Goal: Transaction & Acquisition: Purchase product/service

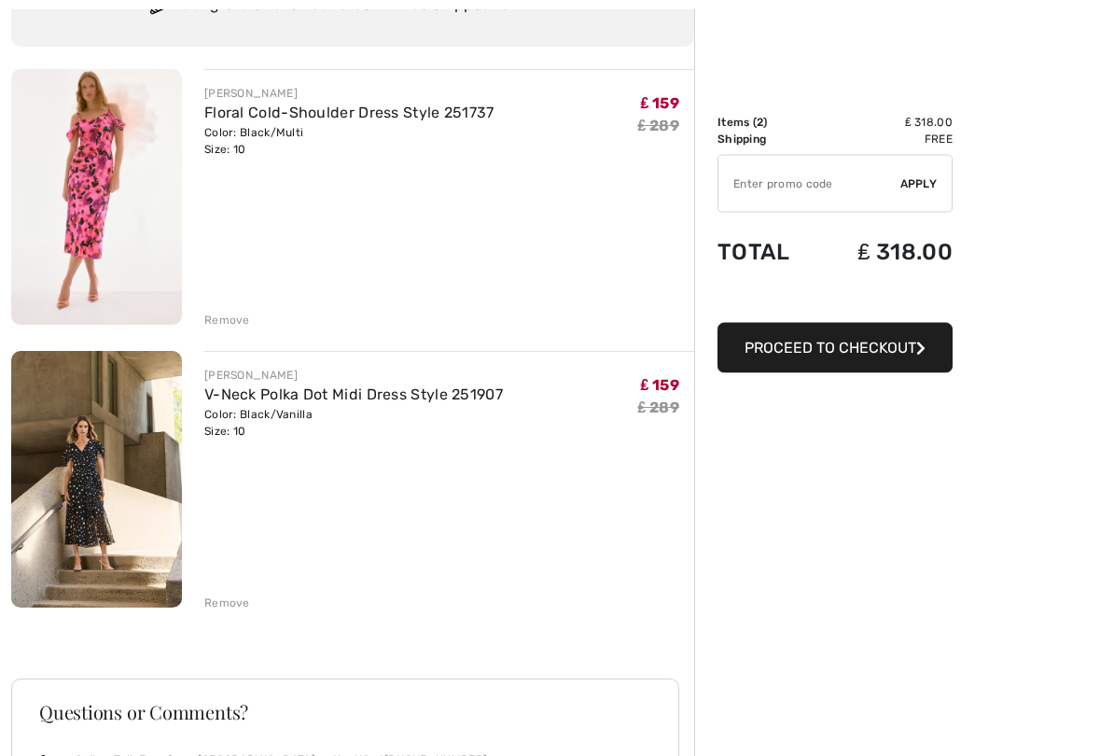
scroll to position [175, 0]
click at [871, 350] on span "Proceed to Checkout" at bounding box center [830, 348] width 172 height 18
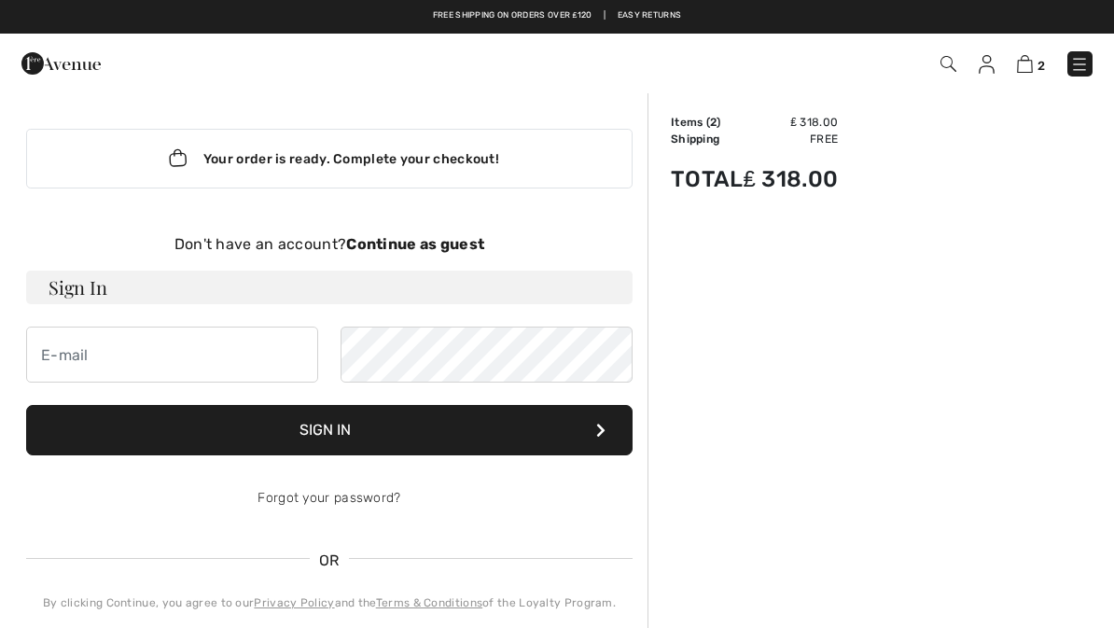
click at [463, 250] on strong "Continue as guest" at bounding box center [415, 244] width 138 height 18
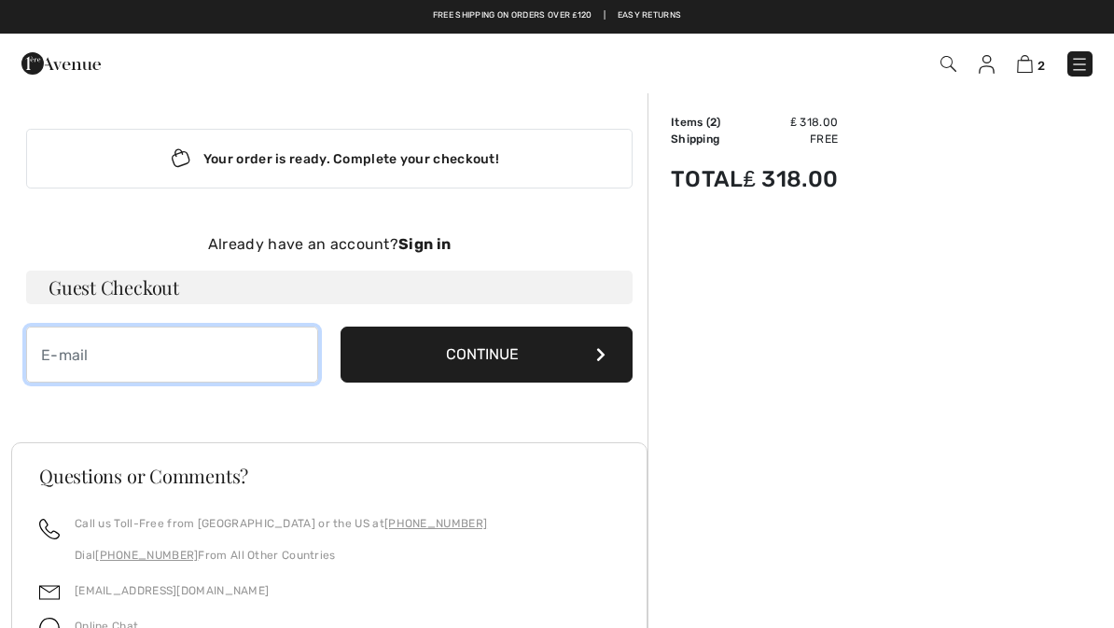
click at [184, 351] on input "email" at bounding box center [172, 355] width 292 height 56
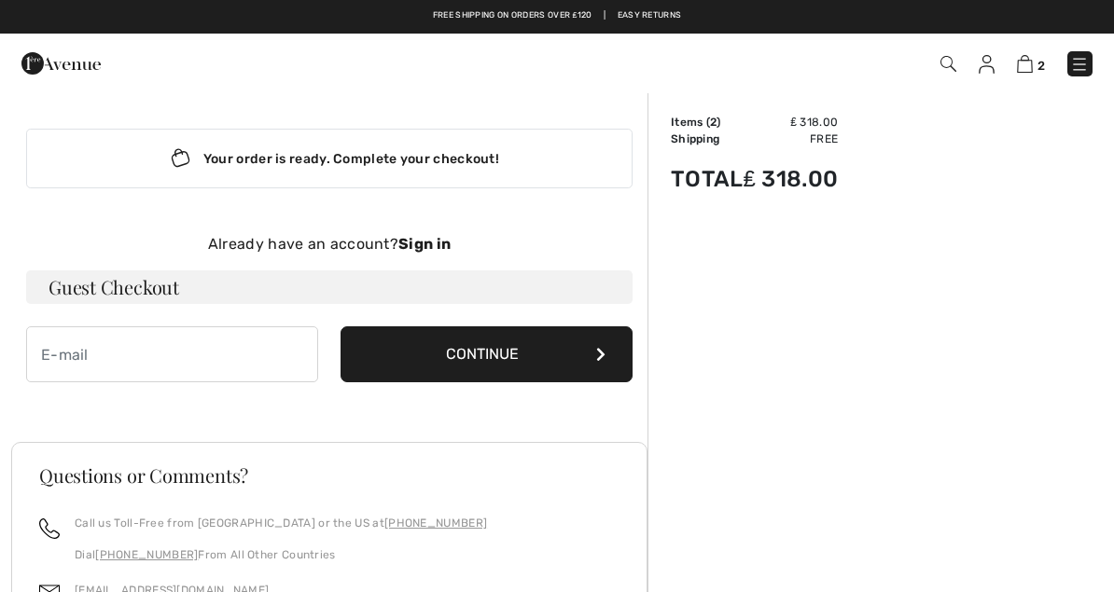
type input "[PERSON_NAME][EMAIL_ADDRESS][DOMAIN_NAME]"
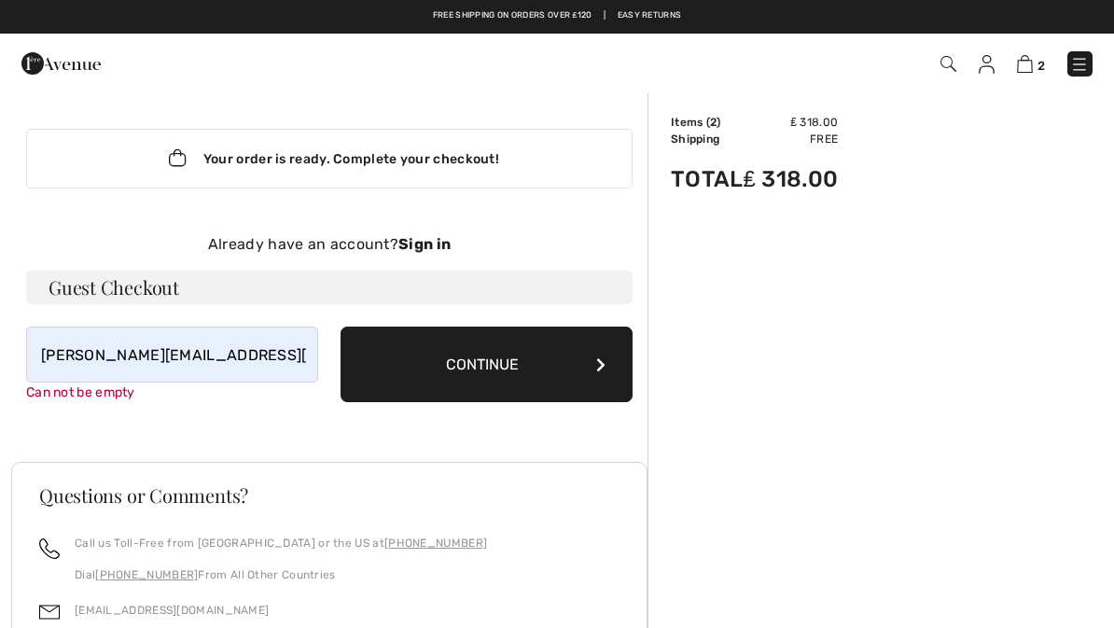
click at [508, 360] on button "Continue" at bounding box center [487, 365] width 292 height 76
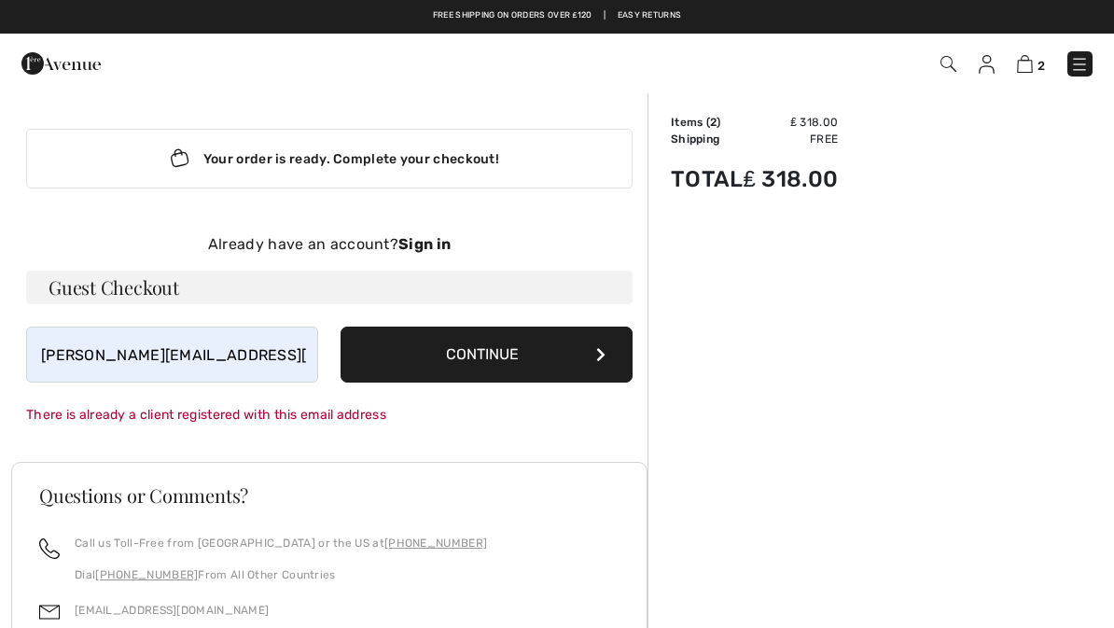
click at [438, 243] on strong "Sign in" at bounding box center [424, 244] width 52 height 18
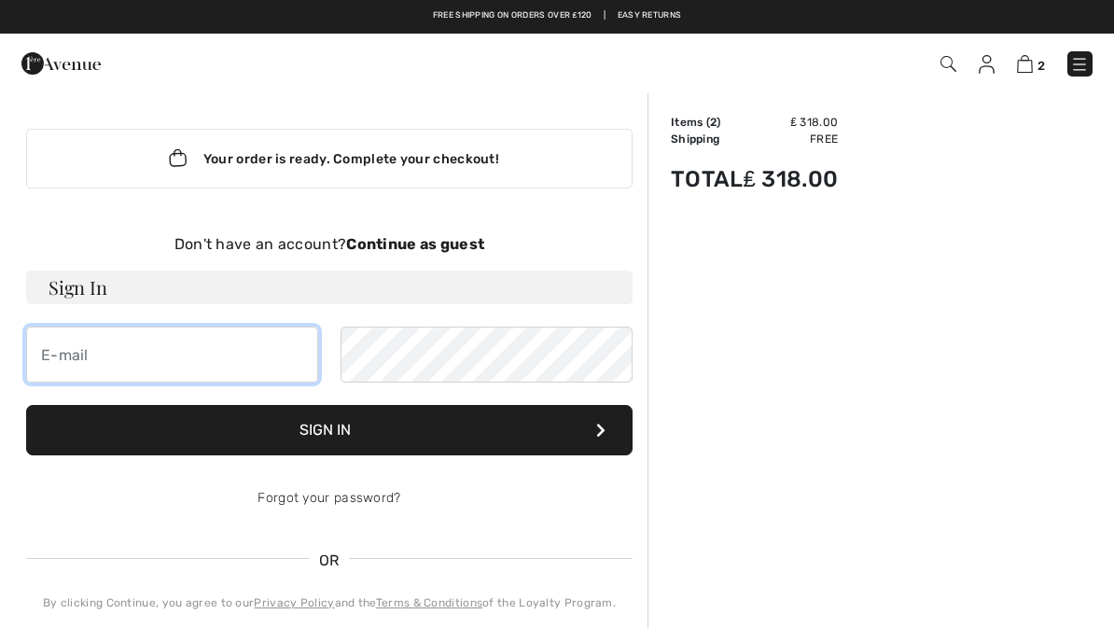
click at [228, 355] on input "email" at bounding box center [172, 355] width 292 height 56
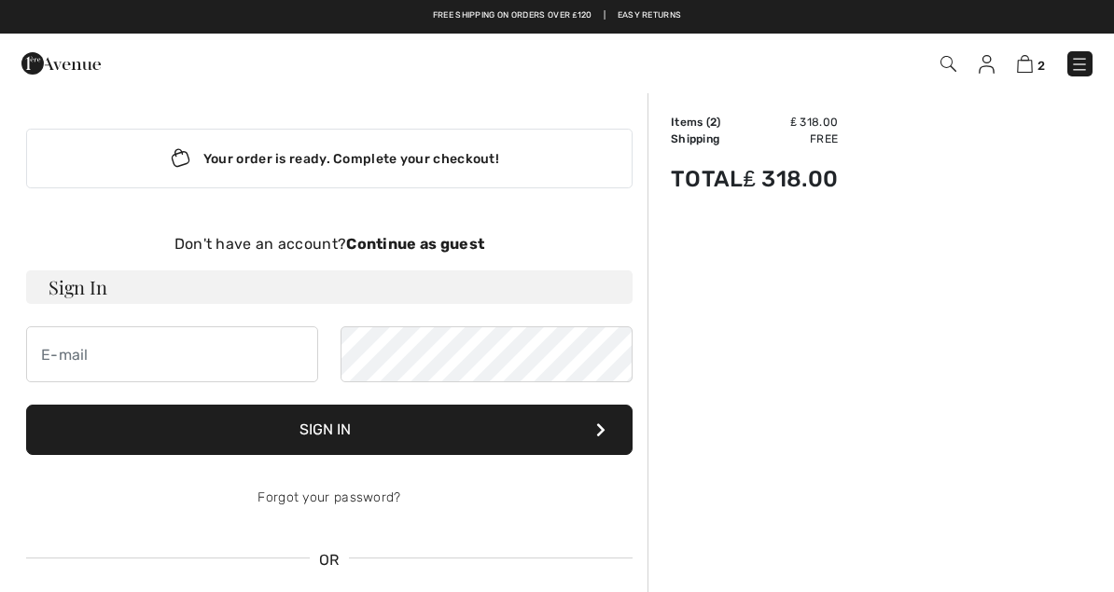
type input "[PERSON_NAME][EMAIL_ADDRESS][DOMAIN_NAME]"
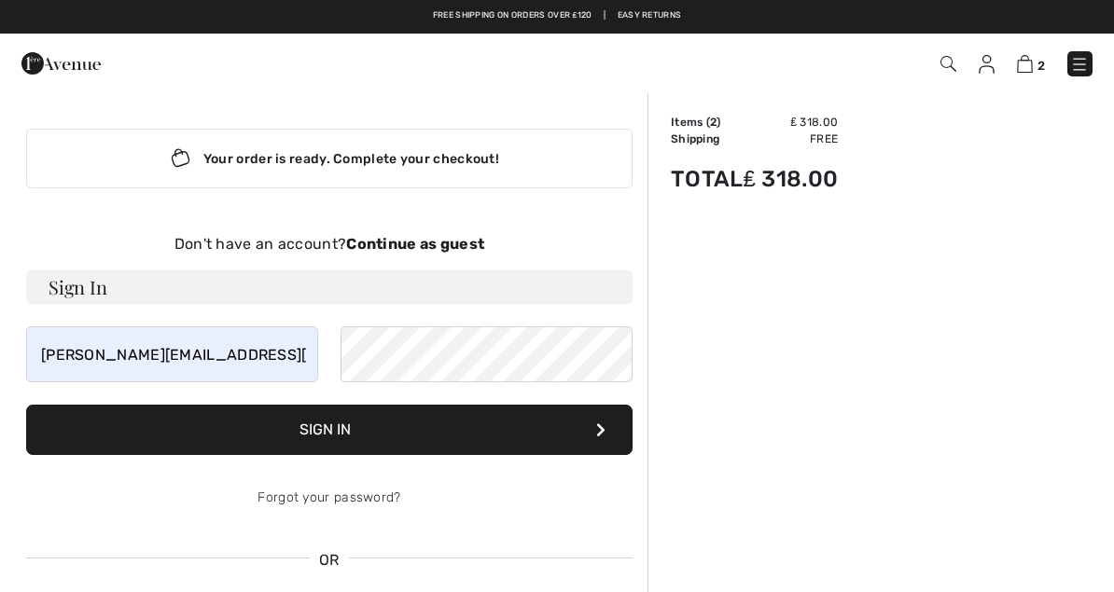
click at [368, 496] on link "Forgot your password?" at bounding box center [328, 498] width 143 height 16
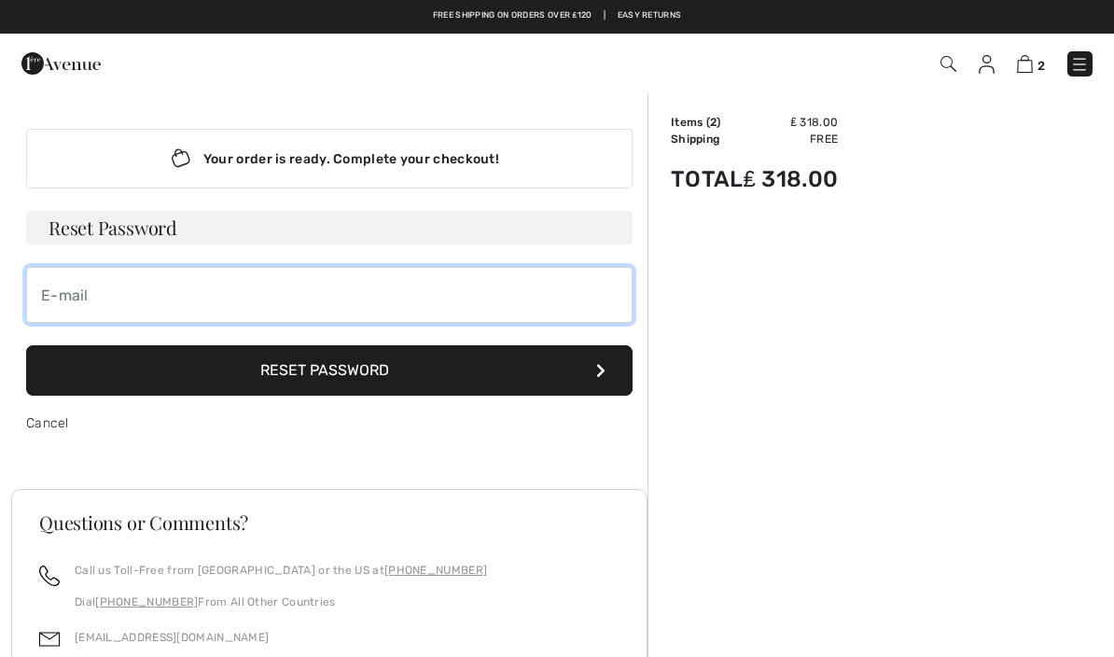
click at [288, 287] on input "email" at bounding box center [329, 295] width 606 height 56
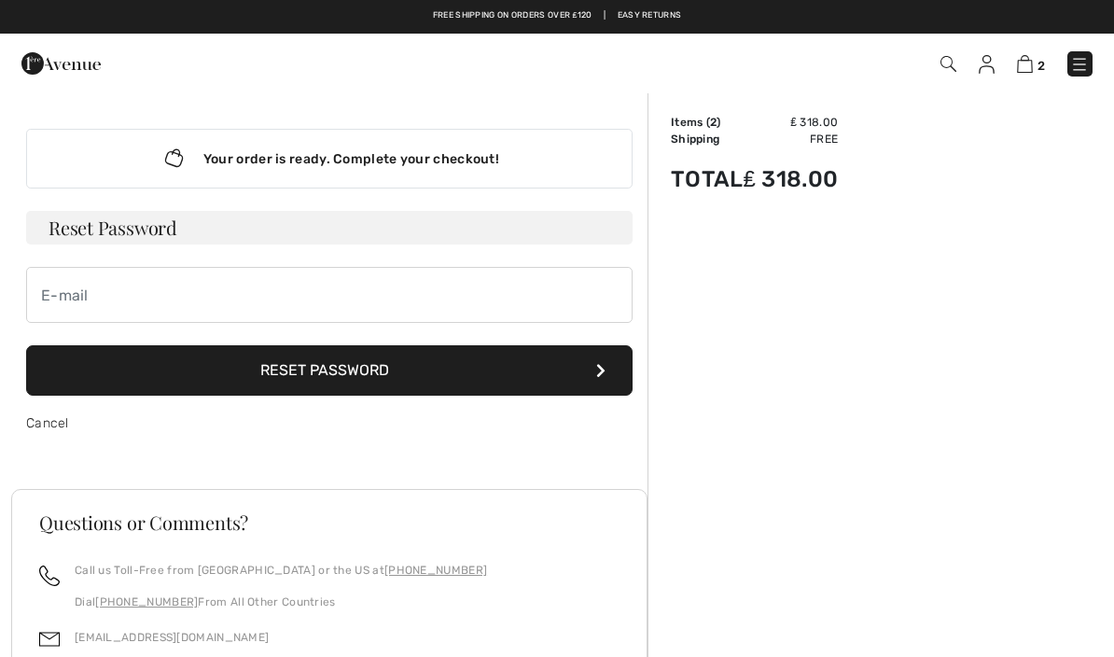
type input "[PERSON_NAME][EMAIL_ADDRESS][DOMAIN_NAME]"
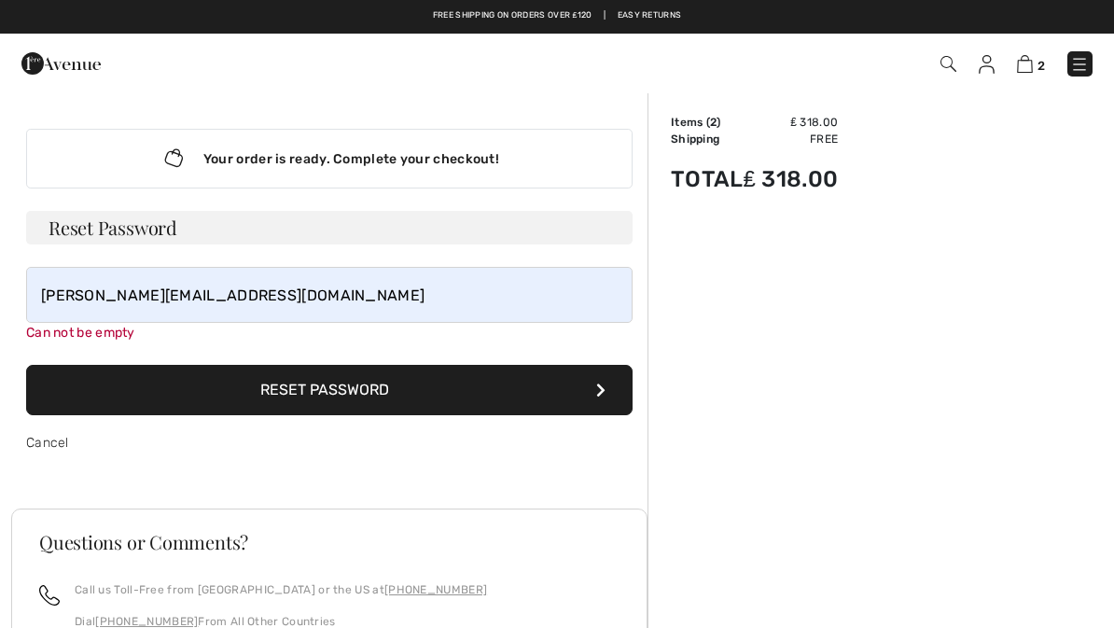
click at [394, 395] on button "Reset Password" at bounding box center [329, 390] width 606 height 50
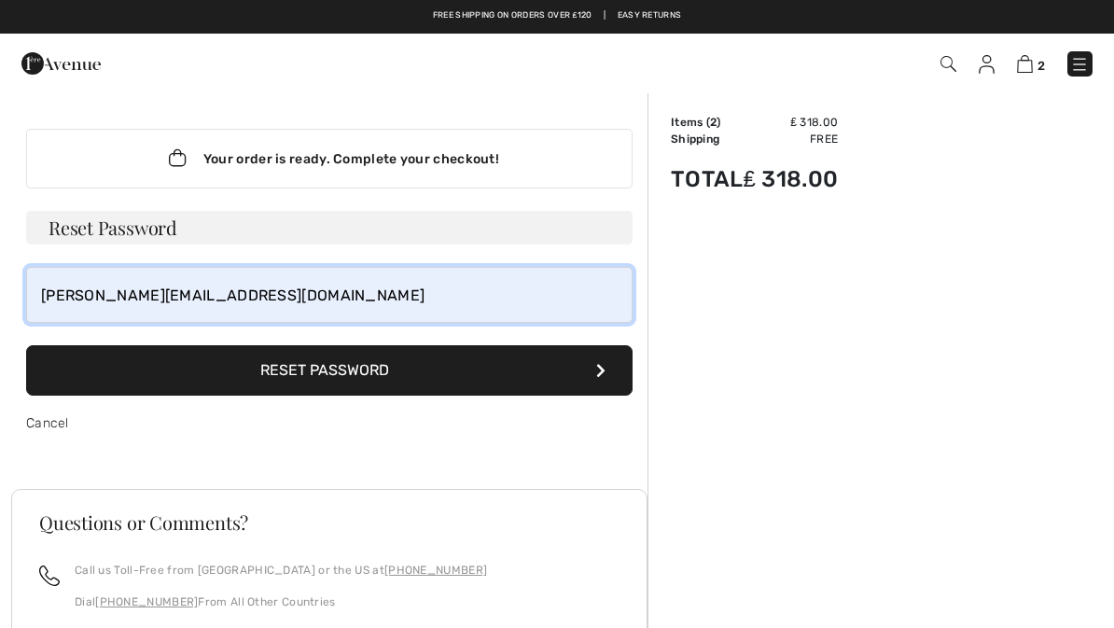
click at [359, 302] on input "[PERSON_NAME][EMAIL_ADDRESS][DOMAIN_NAME]" at bounding box center [329, 295] width 606 height 56
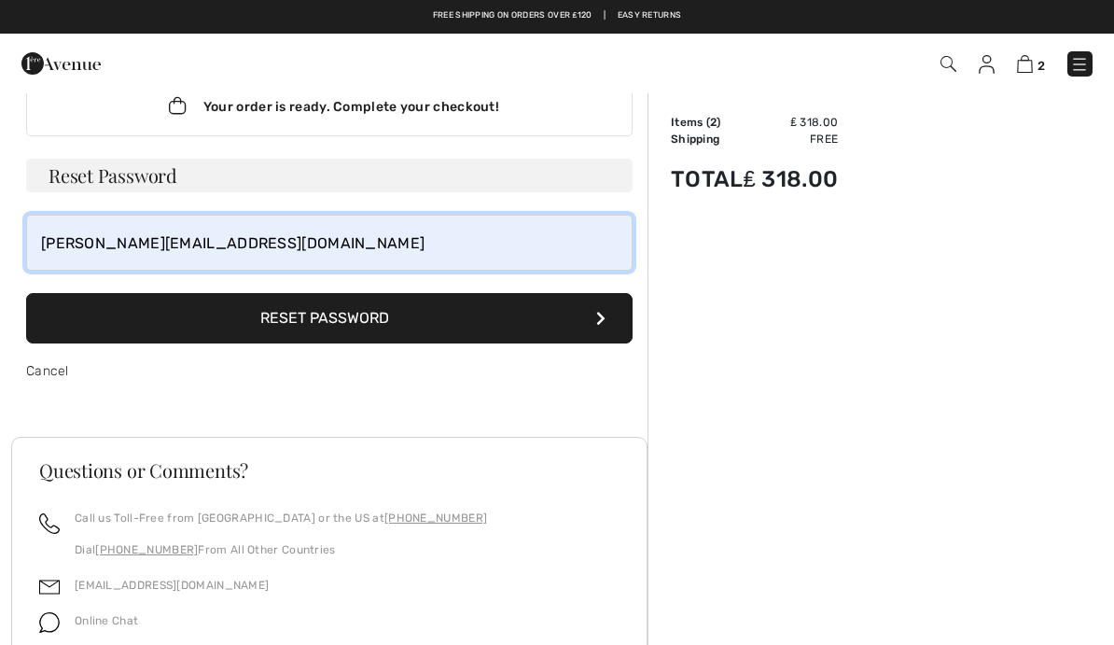
scroll to position [49, 0]
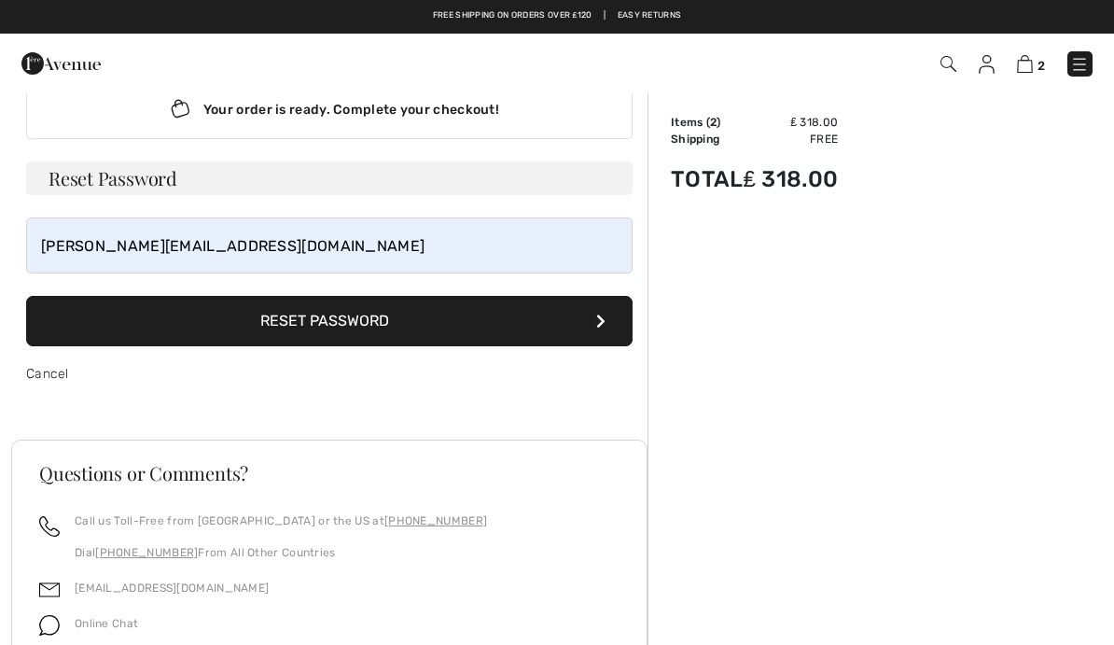
click at [1026, 62] on img at bounding box center [1025, 64] width 16 height 18
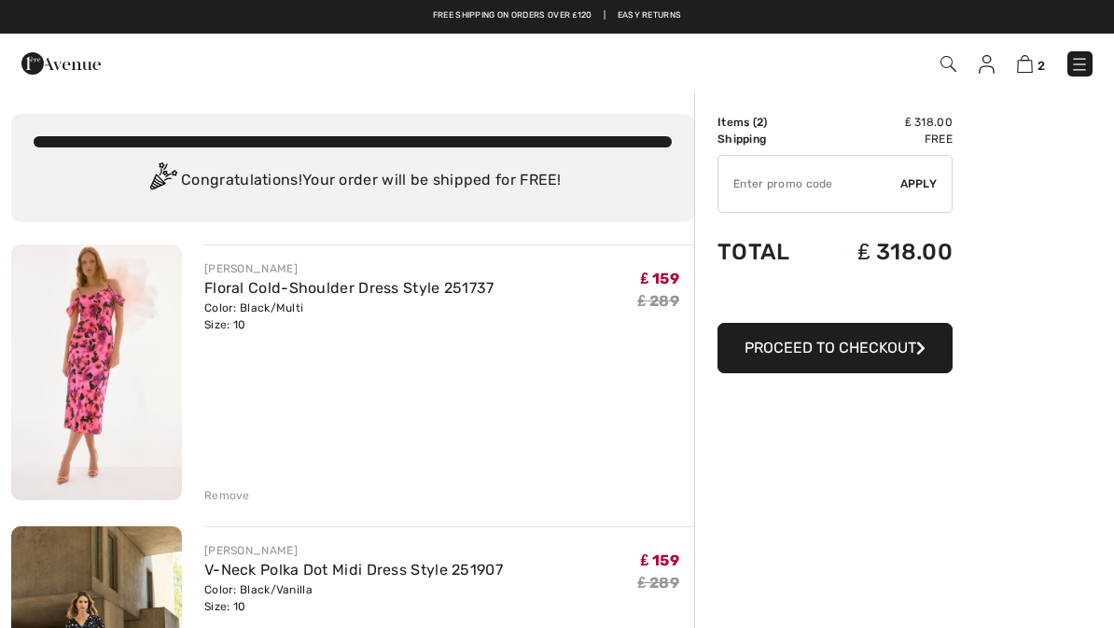
click at [797, 356] on button "Proceed to Checkout" at bounding box center [834, 348] width 235 height 50
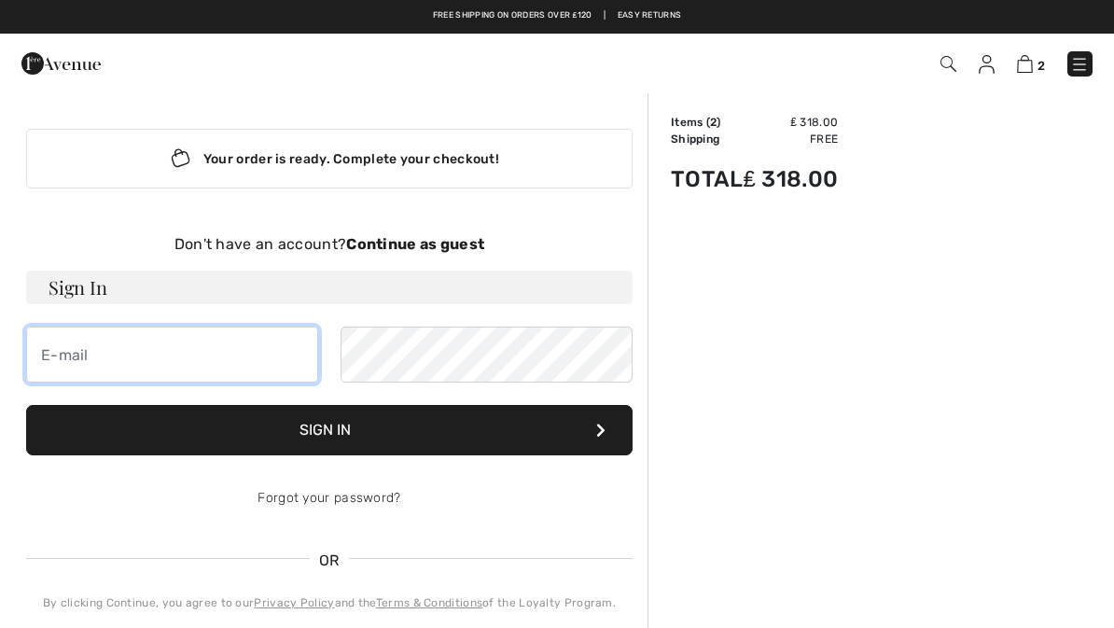
click at [242, 359] on input "email" at bounding box center [172, 355] width 292 height 56
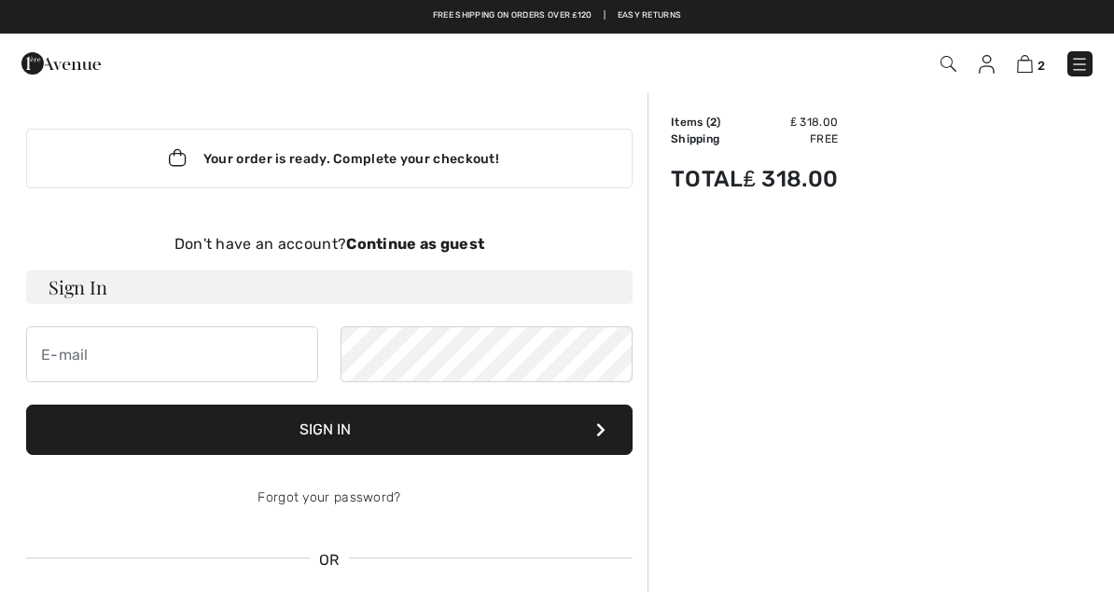
type input "[PERSON_NAME][EMAIL_ADDRESS][DOMAIN_NAME]"
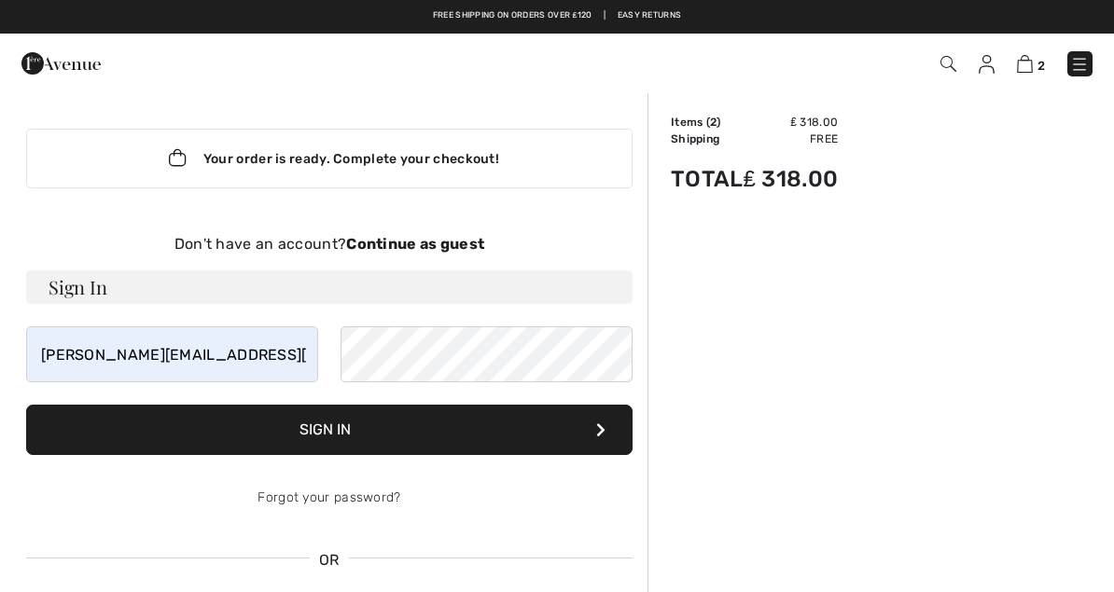
click at [403, 449] on button "Sign In" at bounding box center [329, 430] width 606 height 50
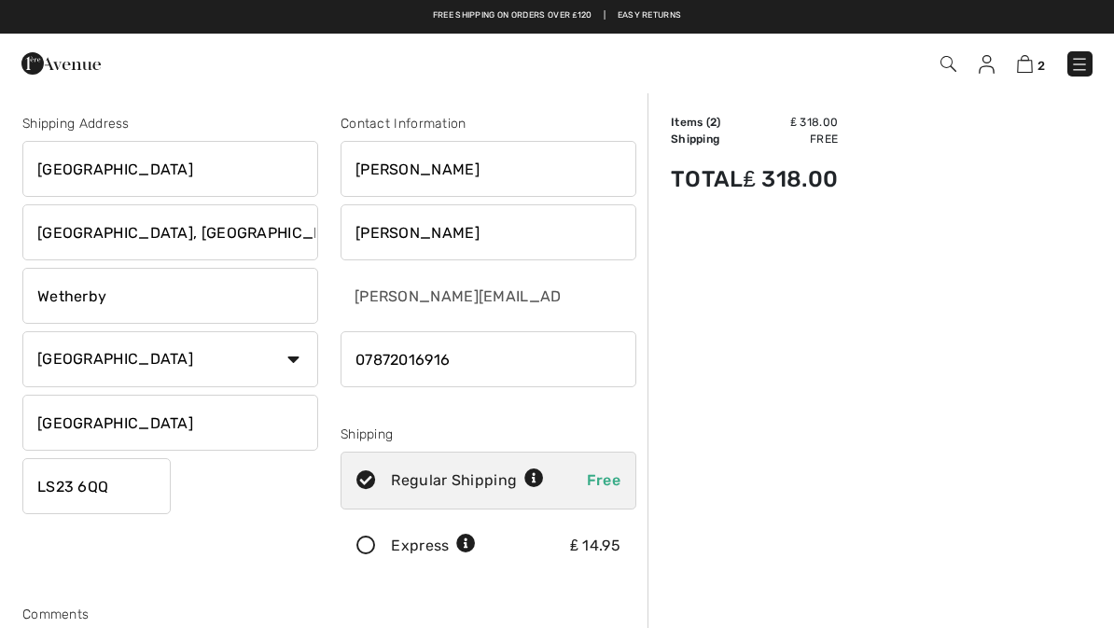
click at [234, 174] on input "Laurel Farmhouse" at bounding box center [170, 169] width 296 height 56
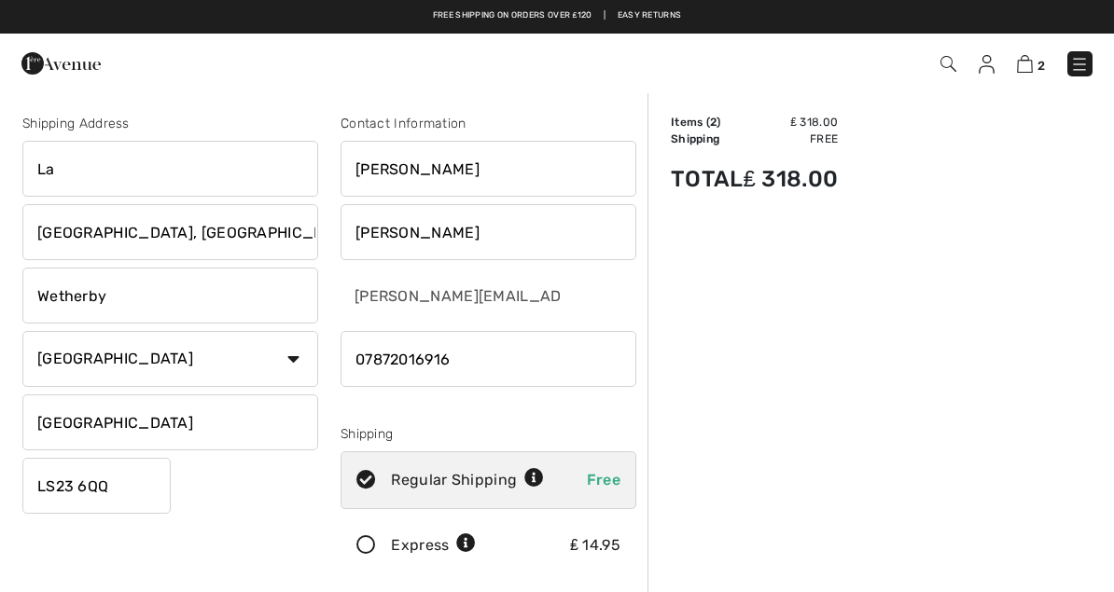
type input "L"
type input "Portland House"
click at [252, 241] on input "High Street, Bramham" at bounding box center [170, 232] width 296 height 56
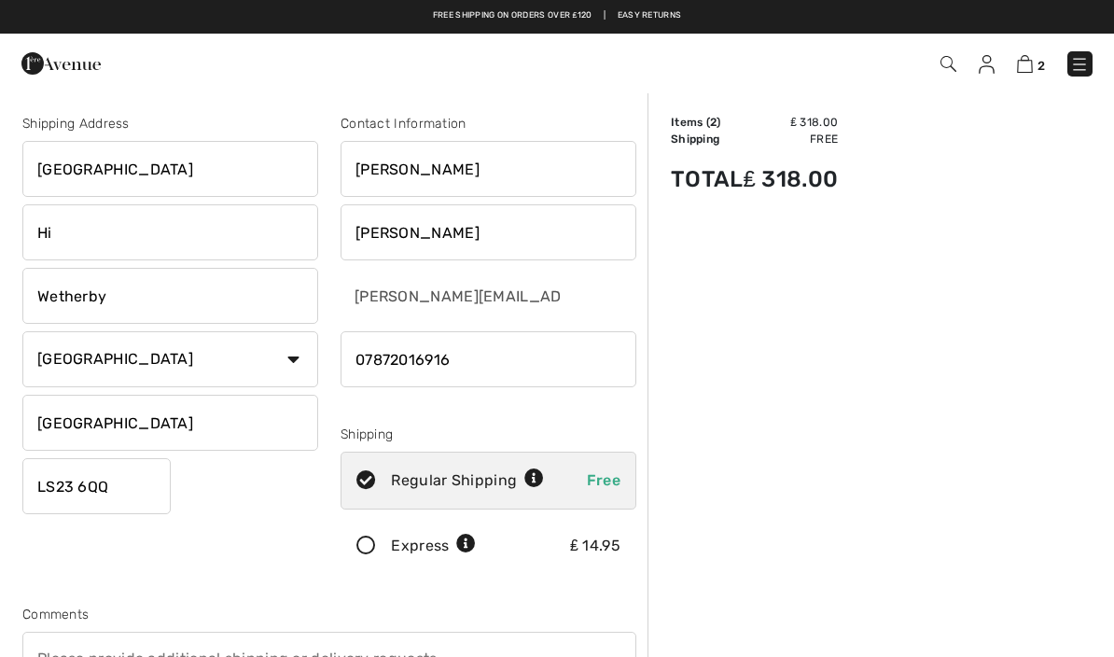
type input "H"
type input "Cross Chancellor Street"
click at [159, 299] on input "Wetherby" at bounding box center [170, 296] width 296 height 56
type input "W"
type input "Leeds"
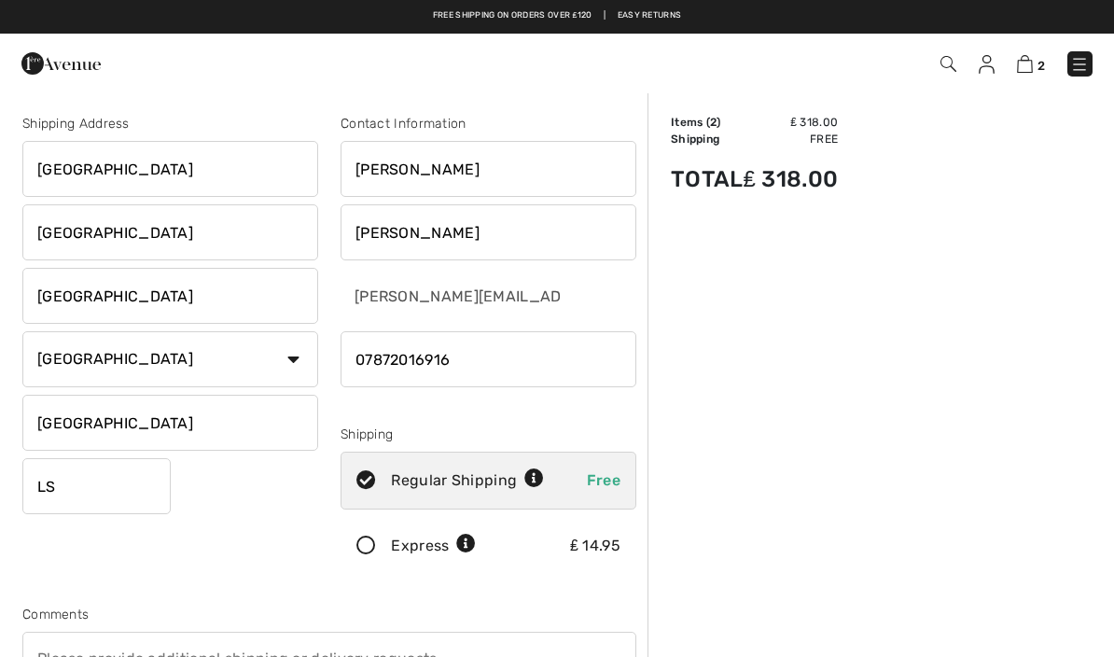
type input "L"
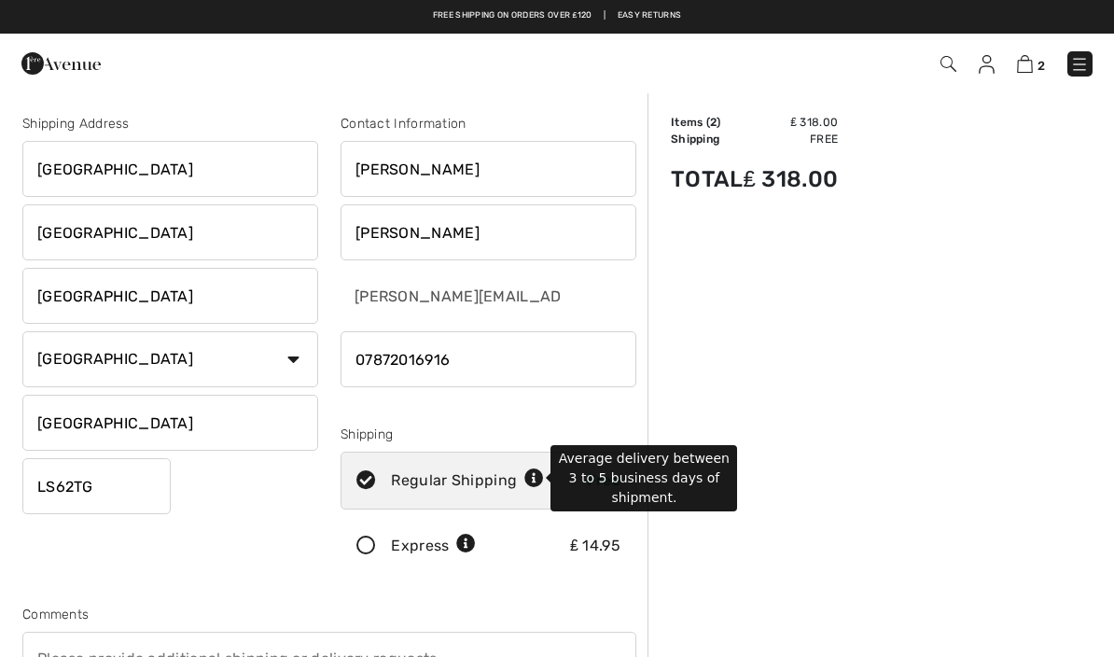
type input "LS62TG"
click at [538, 481] on icon at bounding box center [534, 479] width 20 height 20
radio input "true"
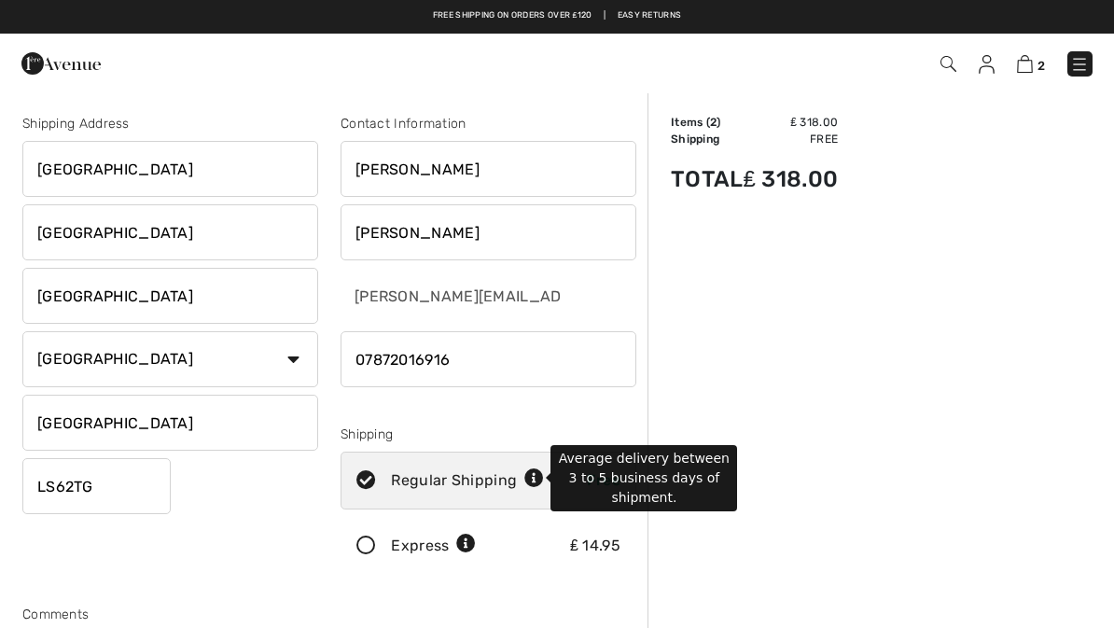
click at [369, 547] on icon at bounding box center [365, 546] width 49 height 20
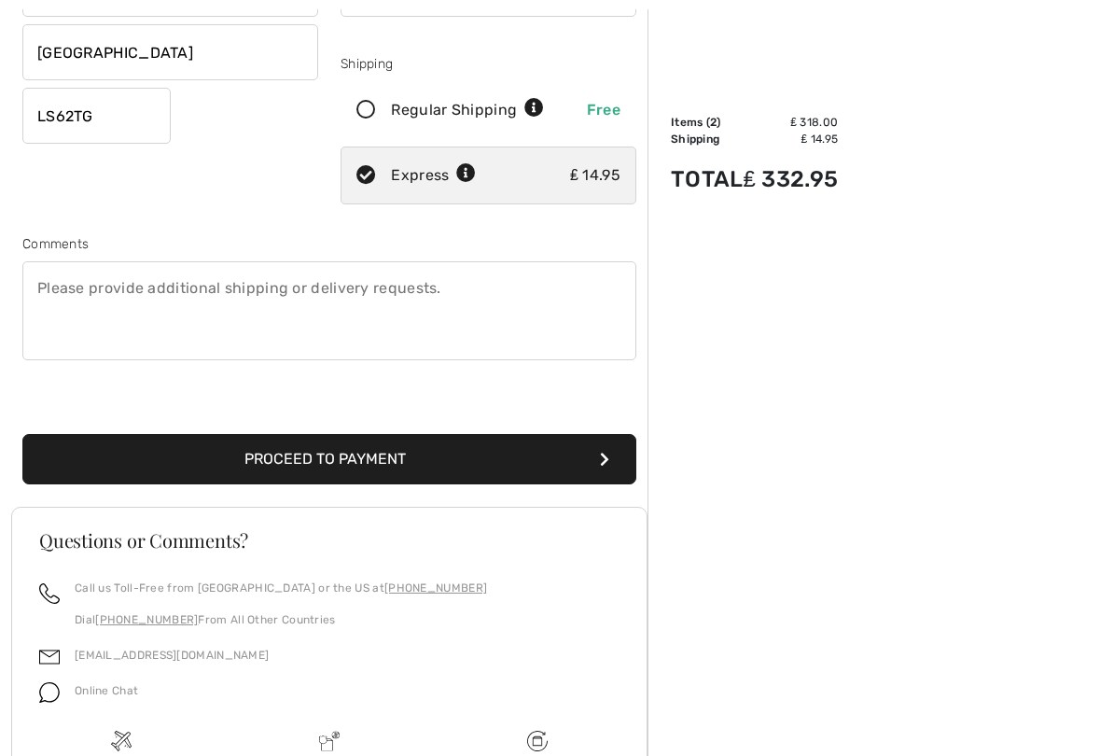
scroll to position [370, 0]
click at [606, 466] on icon "submit" at bounding box center [604, 459] width 9 height 15
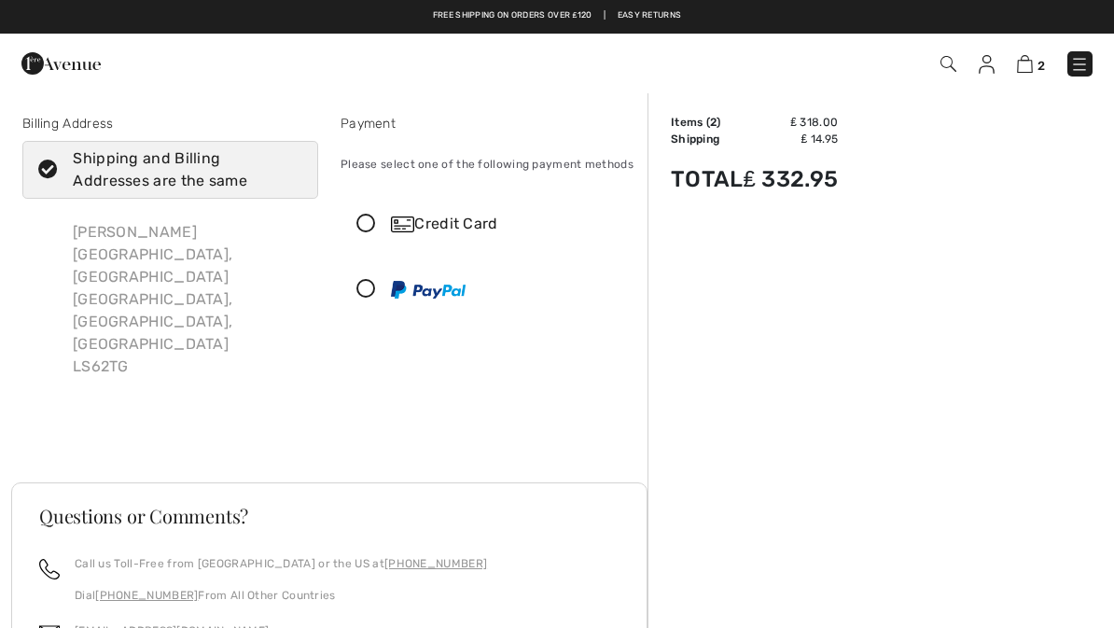
click at [54, 170] on icon at bounding box center [47, 170] width 49 height 20
click at [290, 170] on input "Shipping and Billing Addresses are the same" at bounding box center [296, 170] width 12 height 56
checkbox input "false"
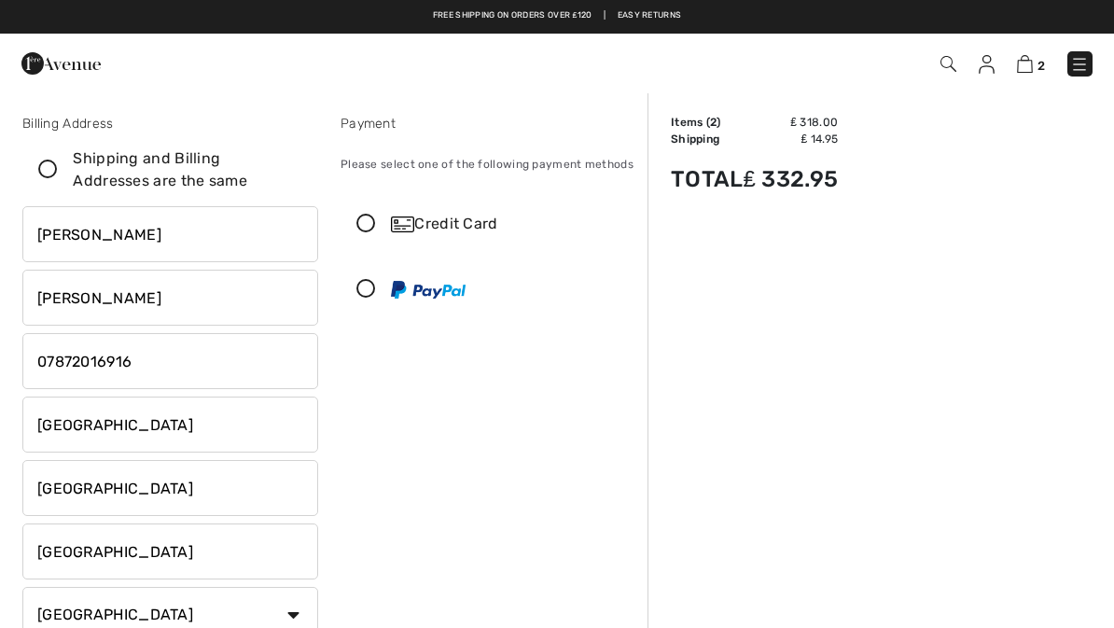
click at [211, 432] on input "Portland House" at bounding box center [170, 425] width 296 height 56
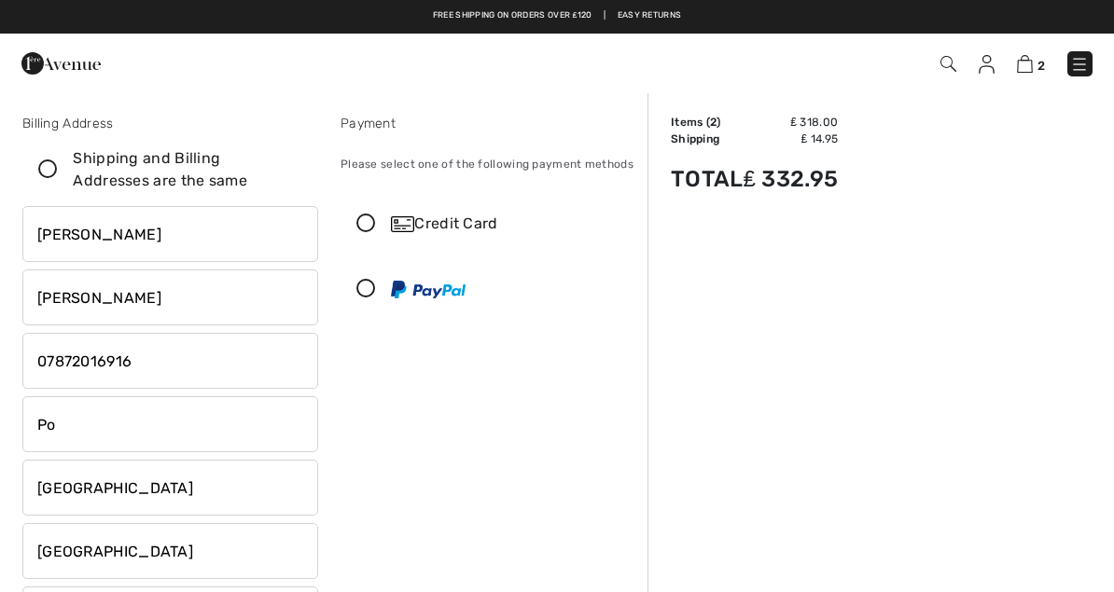
type input "P"
type input "28 Cornmill Lane"
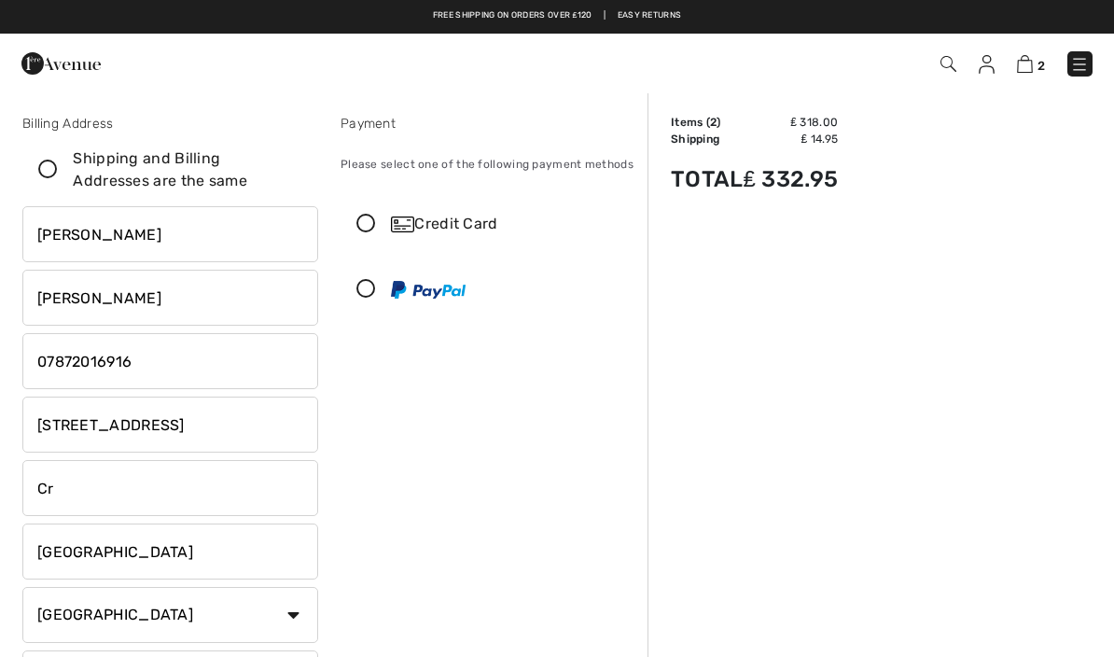
type input "C"
type input "LS179EQ"
click at [370, 222] on icon at bounding box center [365, 225] width 49 height 20
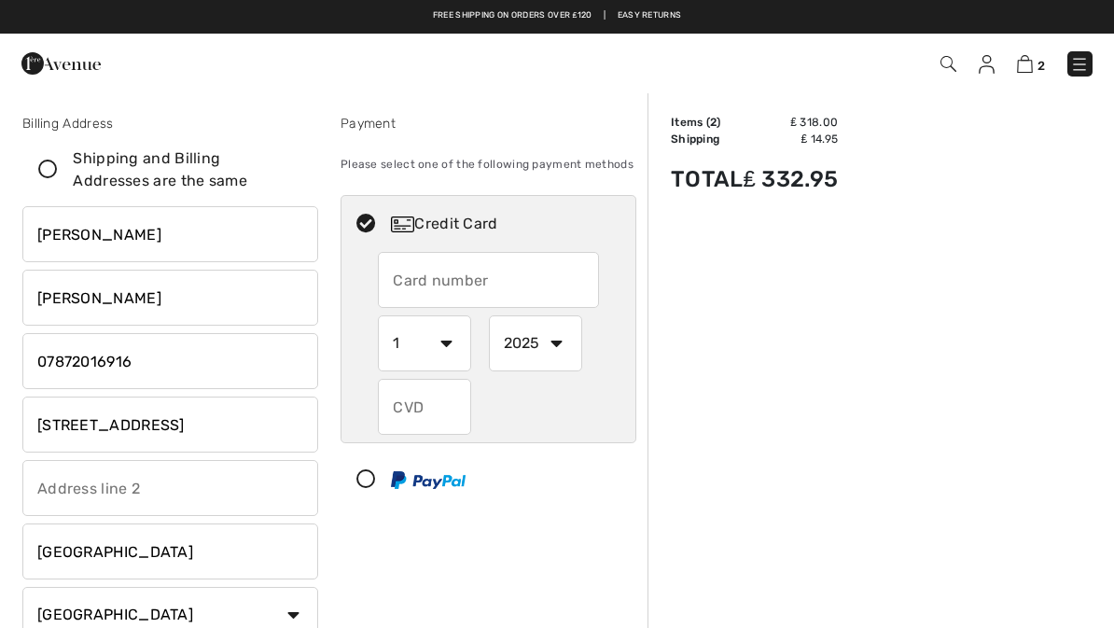
click at [519, 292] on input "text" at bounding box center [488, 280] width 220 height 56
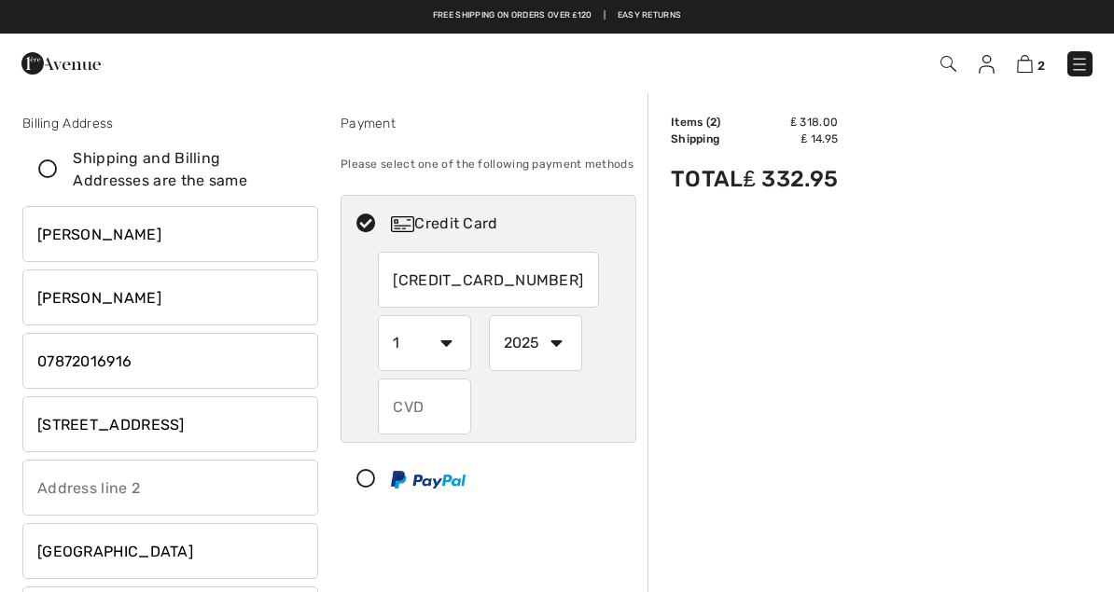
type input "5573660003279871"
click at [453, 344] on select "1 2 3 4 5 6 7 8 9 10 11 12" at bounding box center [424, 343] width 93 height 56
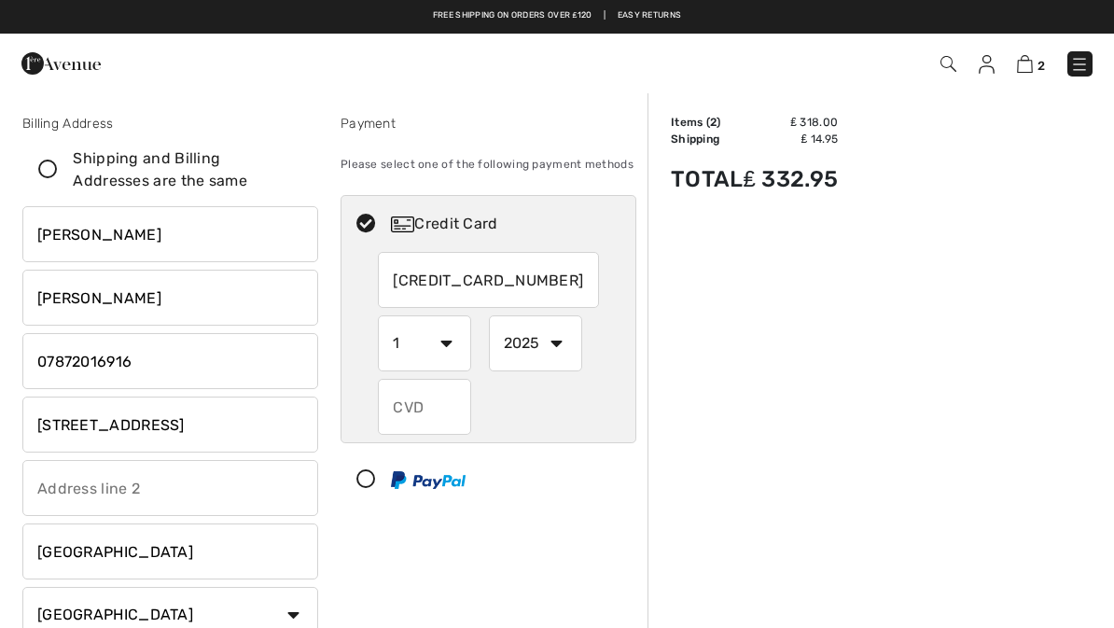
select select "8"
click at [564, 357] on select "2025 2026 2027 2028 2029 2030 2031 2032 2033 2034 2035" at bounding box center [535, 343] width 93 height 56
select select "2027"
click at [435, 410] on input "text" at bounding box center [424, 407] width 93 height 56
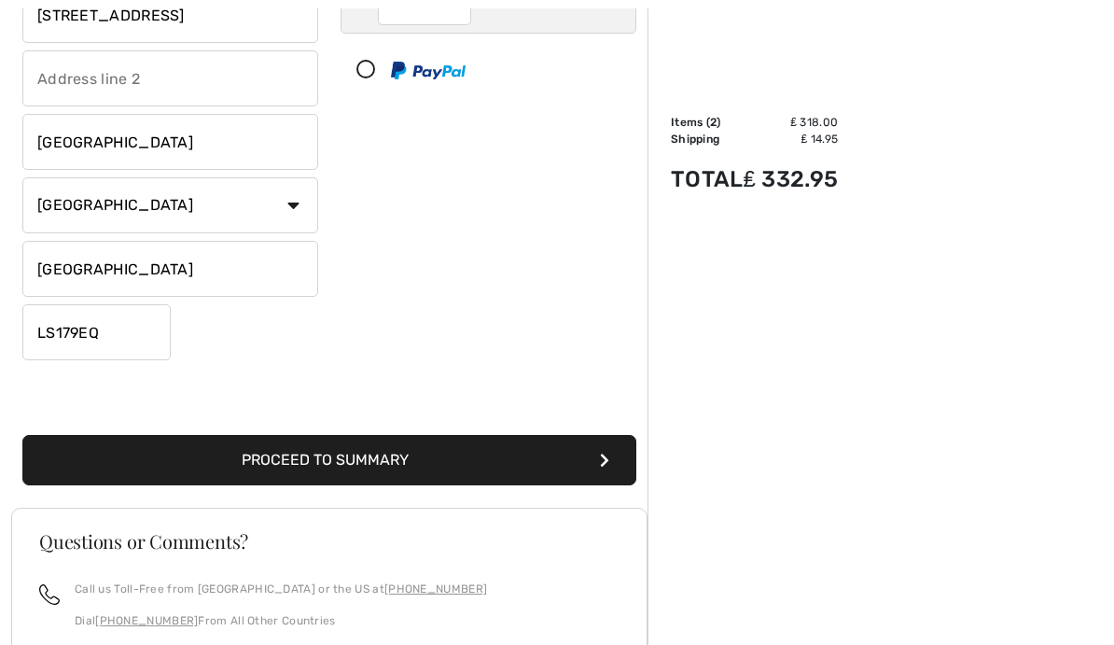
scroll to position [410, 0]
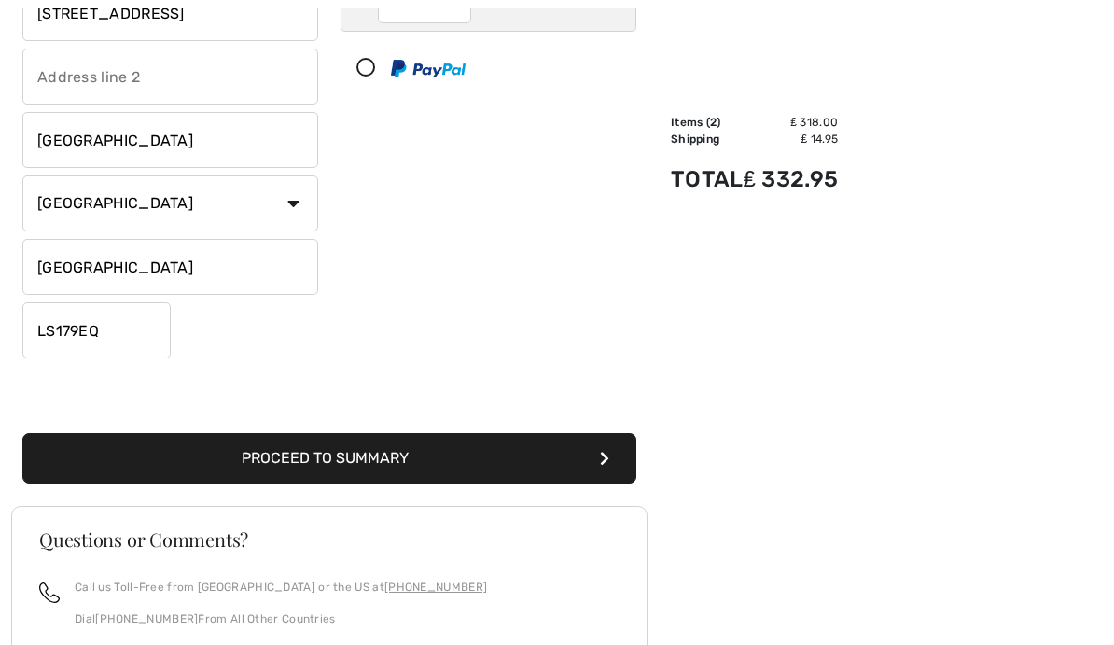
type input "799"
click at [389, 457] on button "Proceed to Summary" at bounding box center [329, 459] width 614 height 50
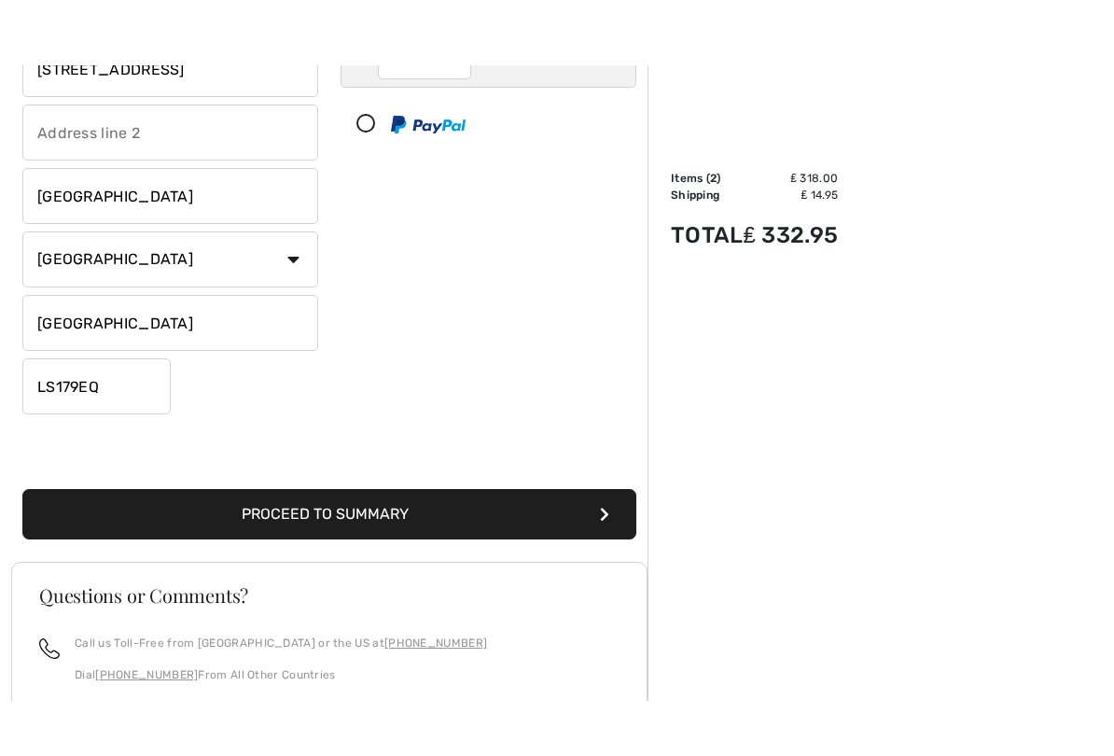
scroll to position [411, 0]
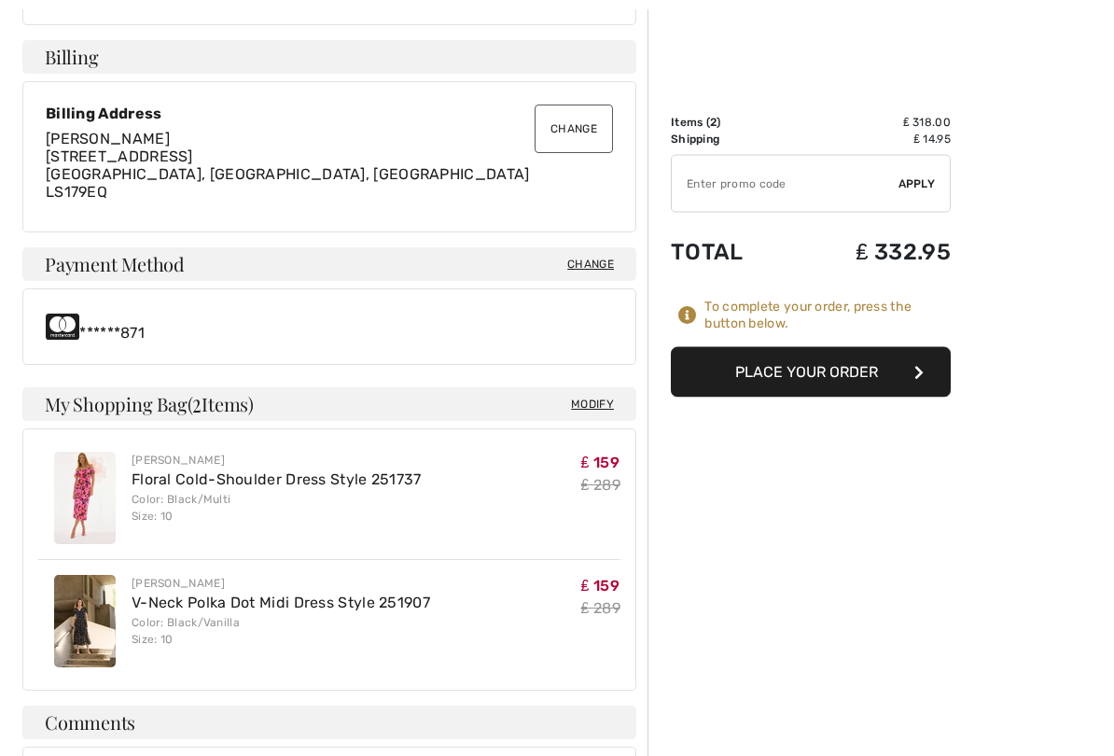
scroll to position [521, 0]
click at [852, 384] on button "Place Your Order" at bounding box center [811, 372] width 280 height 50
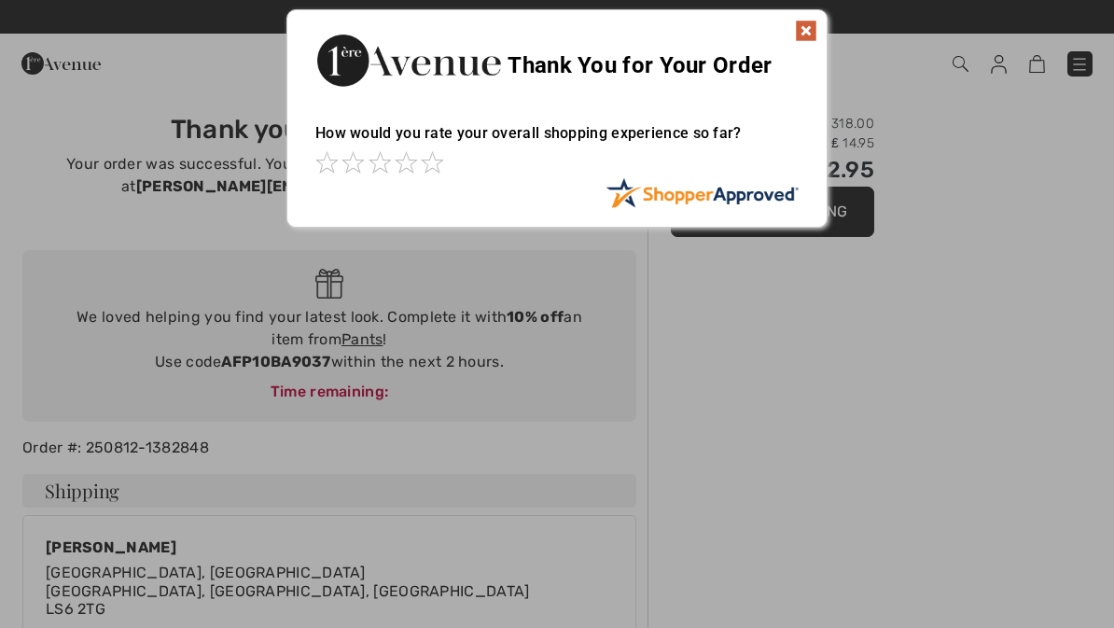
click at [800, 35] on img at bounding box center [806, 31] width 22 height 22
